Goal: Check status: Check status

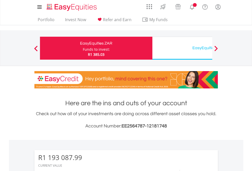
scroll to position [49, 80]
click at [83, 48] on div "Funds to invest:" at bounding box center [96, 49] width 27 height 5
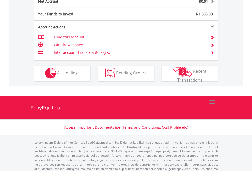
scroll to position [499, 0]
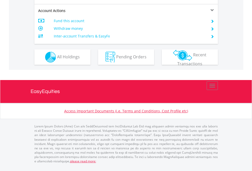
scroll to position [479, 0]
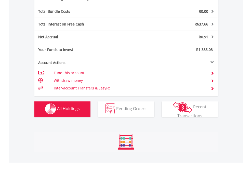
scroll to position [49, 80]
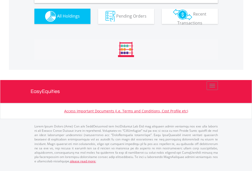
scroll to position [493, 0]
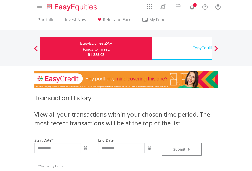
scroll to position [207, 0]
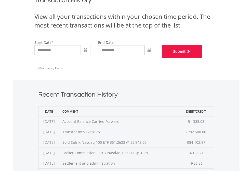
click at [202, 58] on button "Submit" at bounding box center [182, 51] width 40 height 13
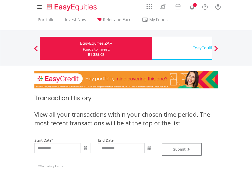
click at [182, 48] on div "EasyEquities USD" at bounding box center [209, 47] width 106 height 7
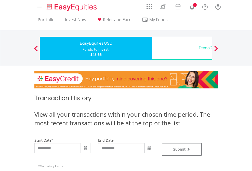
type input "**********"
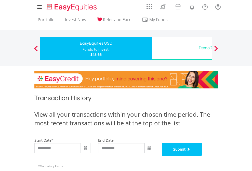
click at [202, 156] on button "Submit" at bounding box center [182, 149] width 40 height 13
